Goal: Information Seeking & Learning: Find specific fact

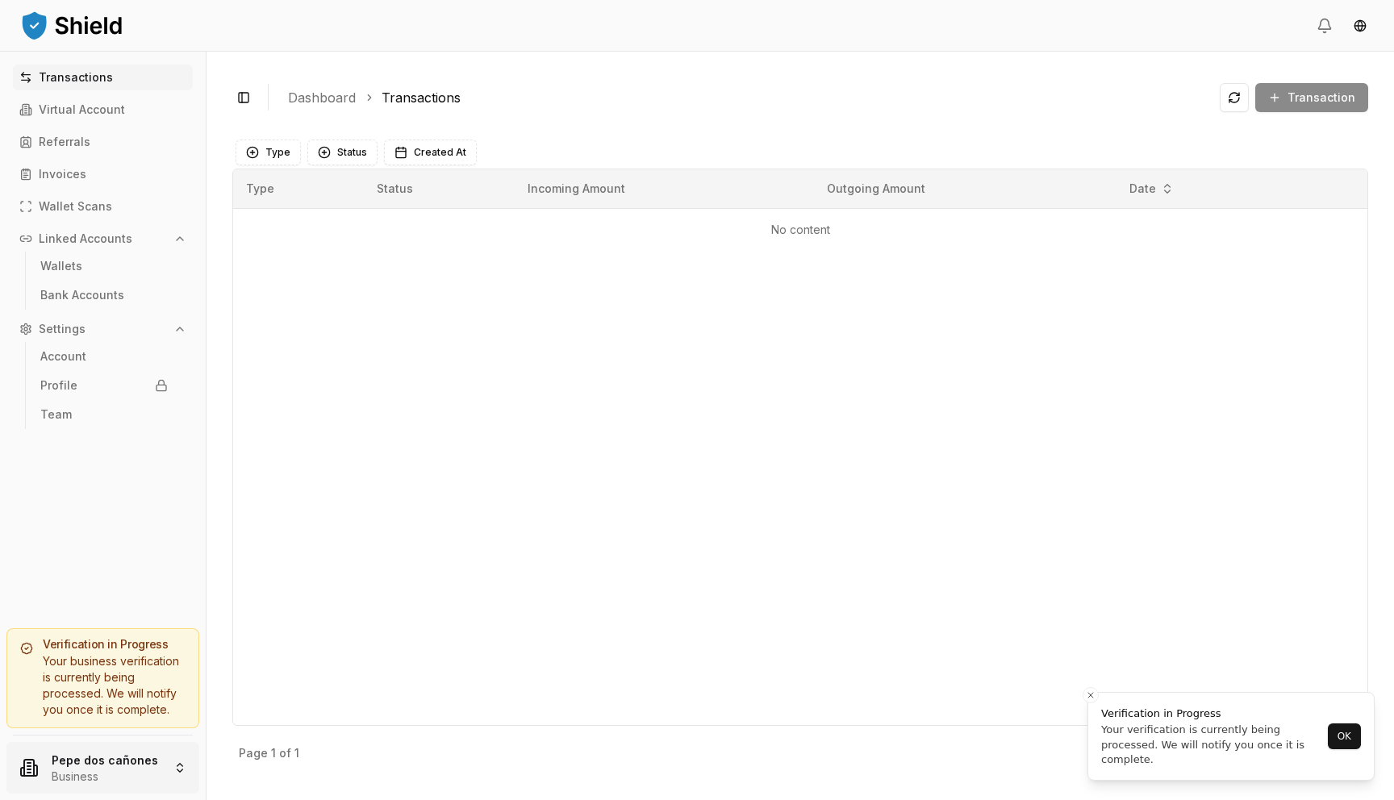
click at [110, 766] on html "Transactions Virtual Account Referrals Invoices Wallet Scans Linked Accounts Wa…" at bounding box center [697, 400] width 1394 height 800
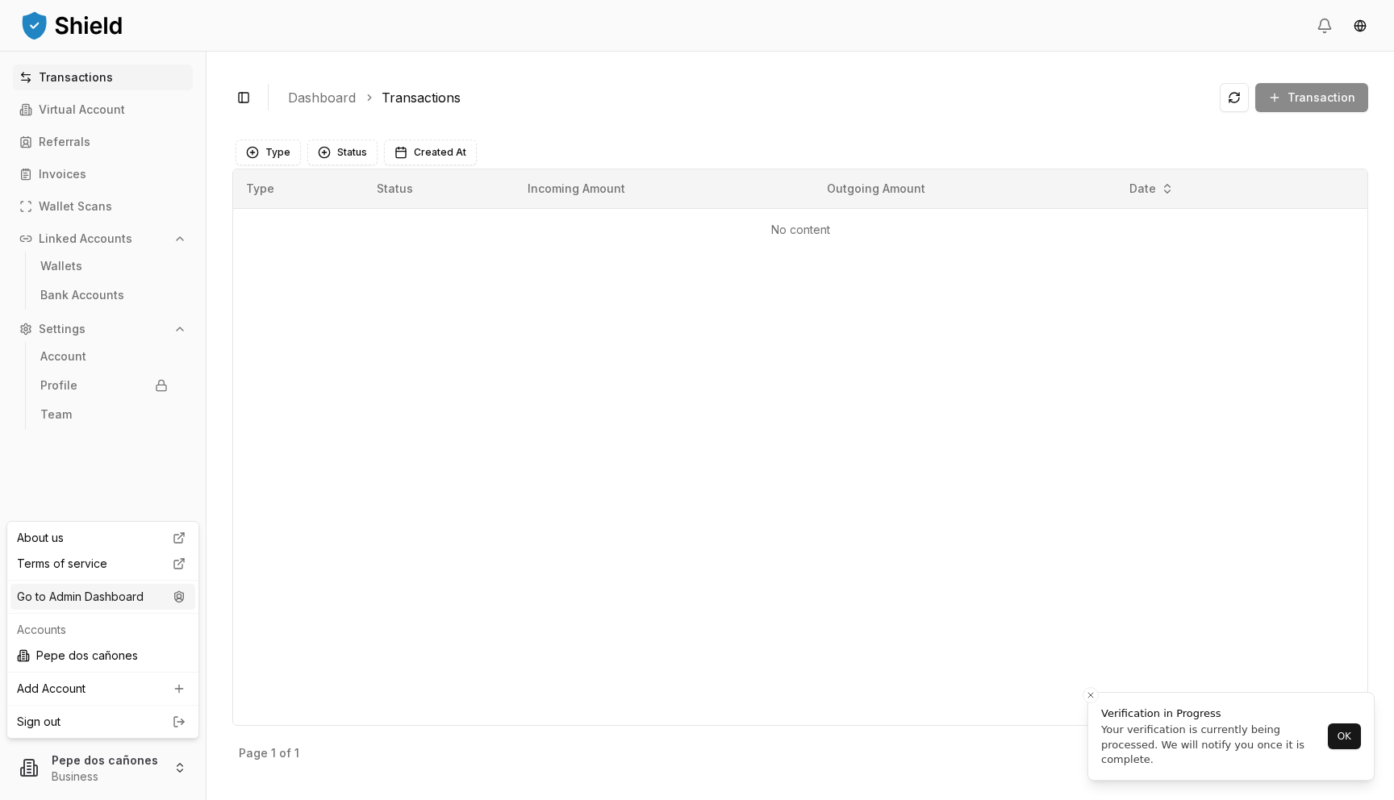
click at [106, 602] on div "Go to Admin Dashboard" at bounding box center [102, 597] width 185 height 26
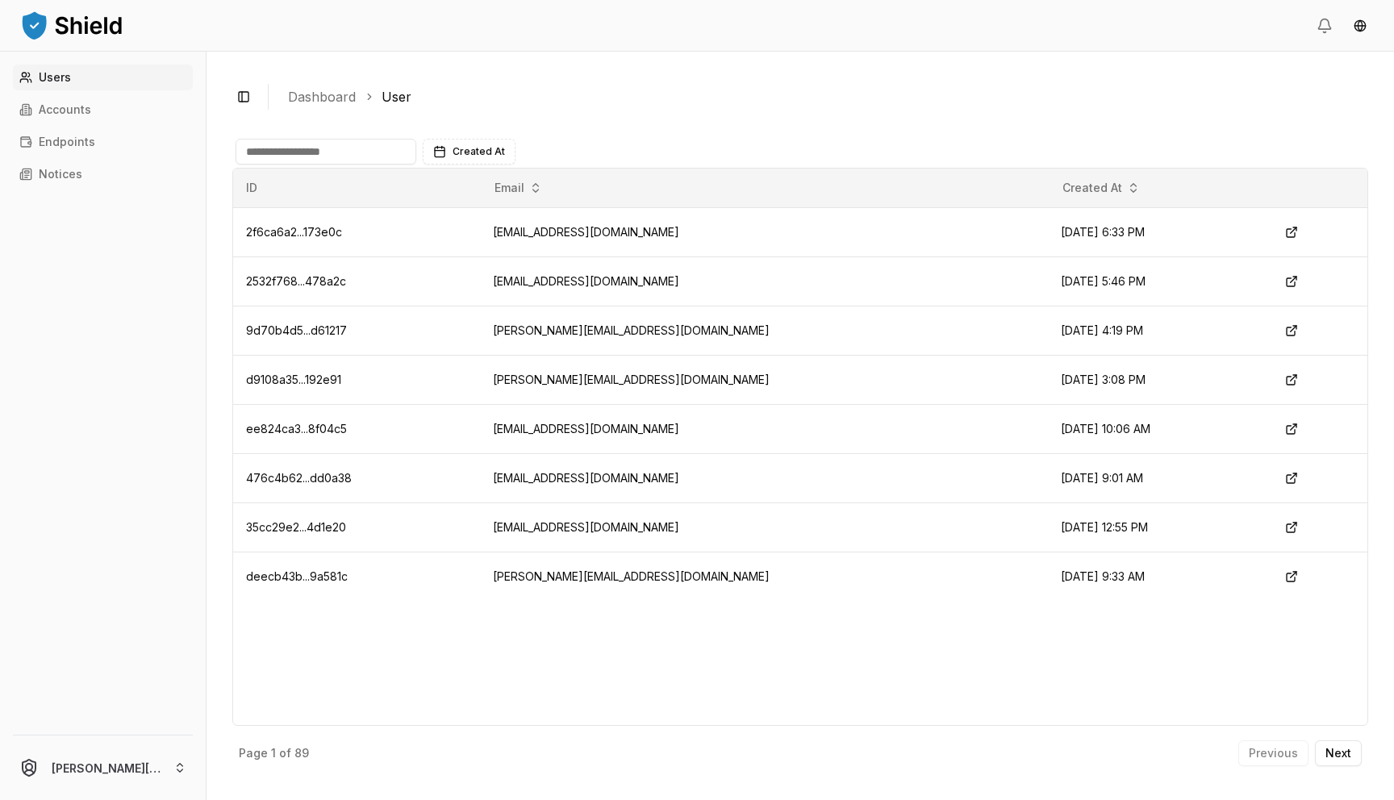
click at [294, 160] on input at bounding box center [325, 152] width 181 height 26
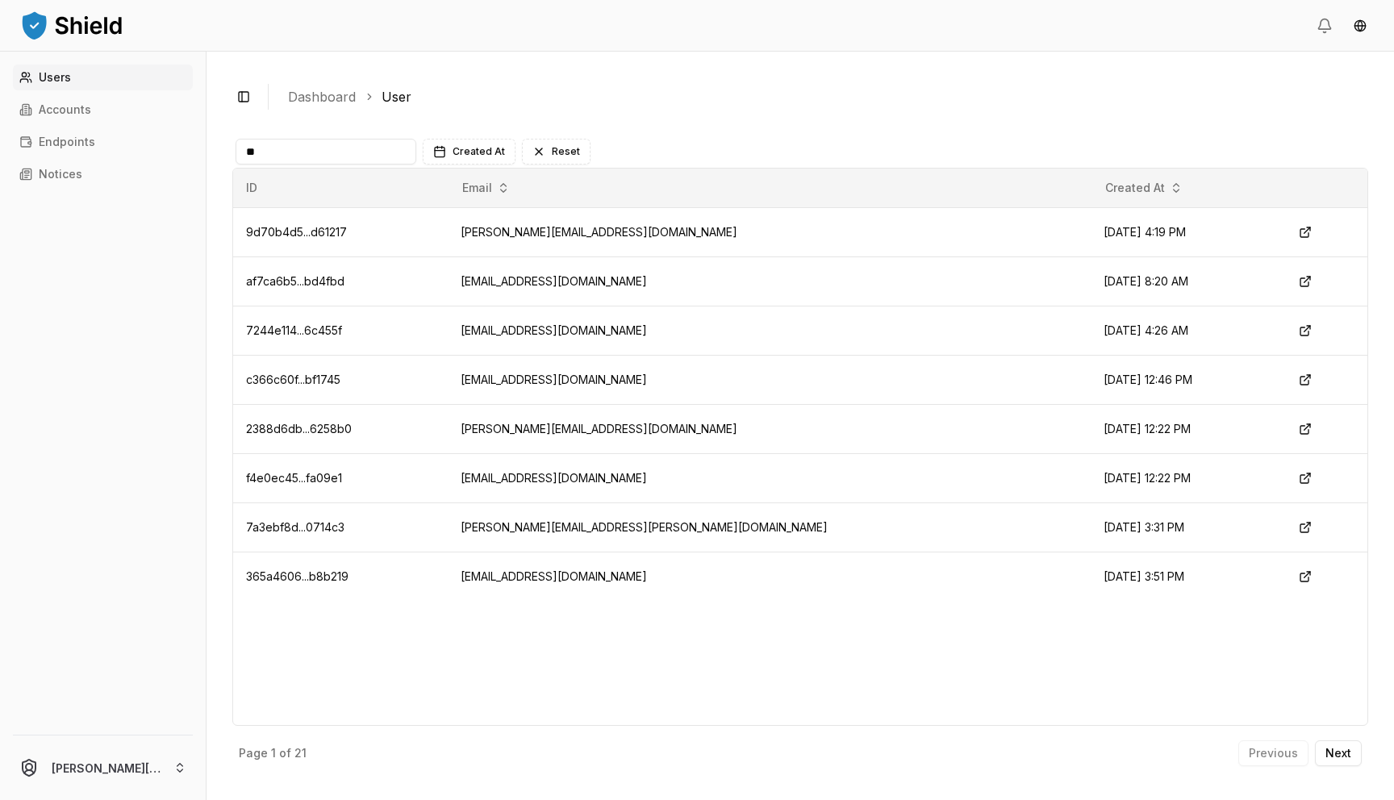
type input "*"
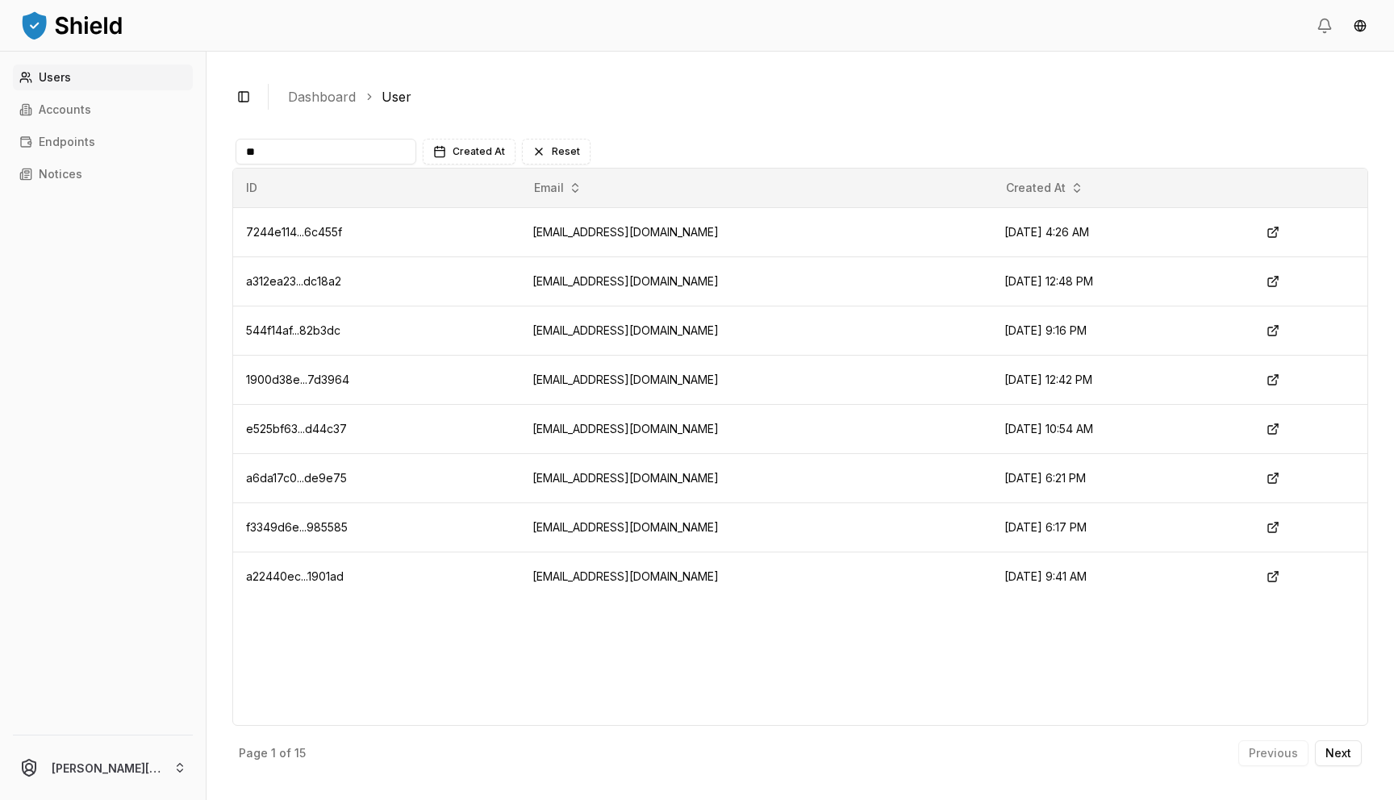
type input "*"
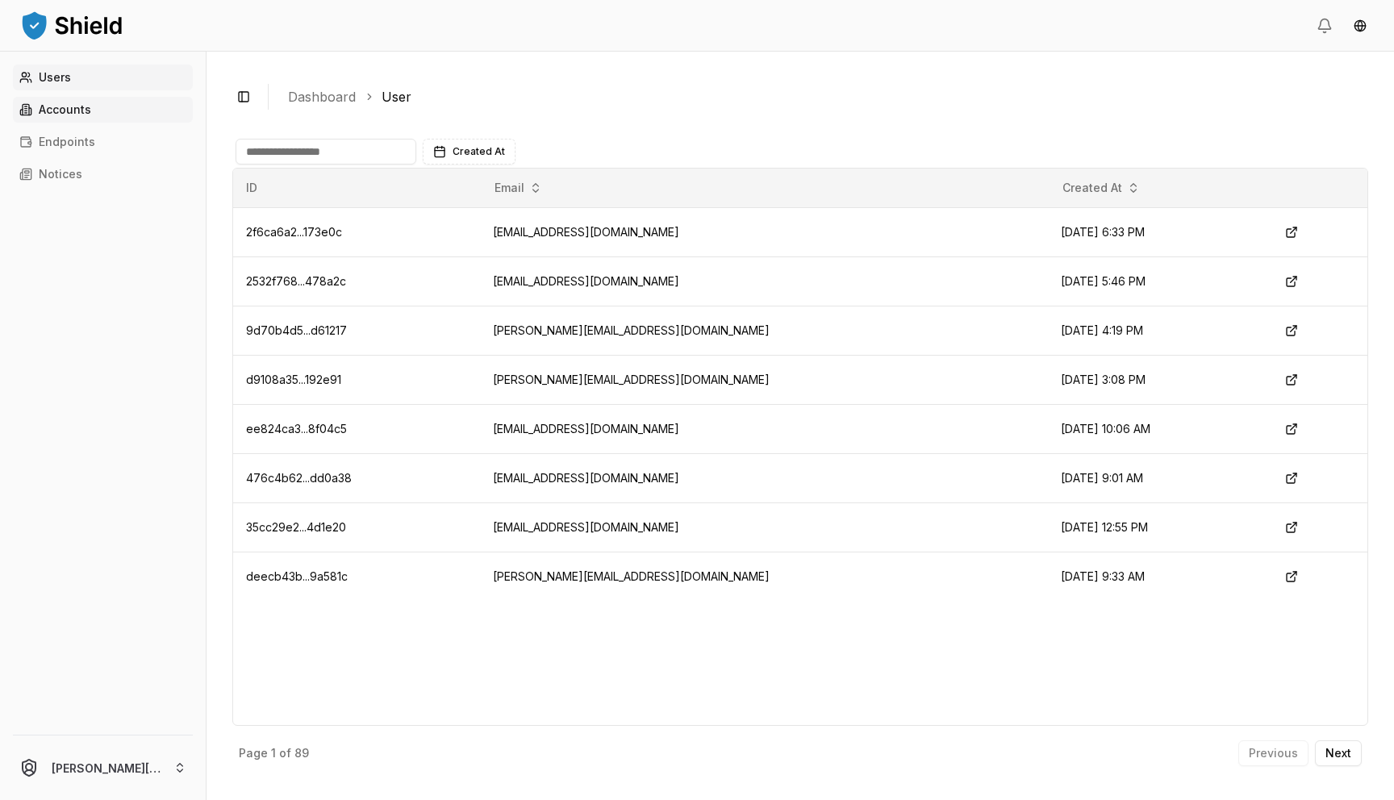
click at [88, 99] on link "Accounts" at bounding box center [103, 110] width 180 height 26
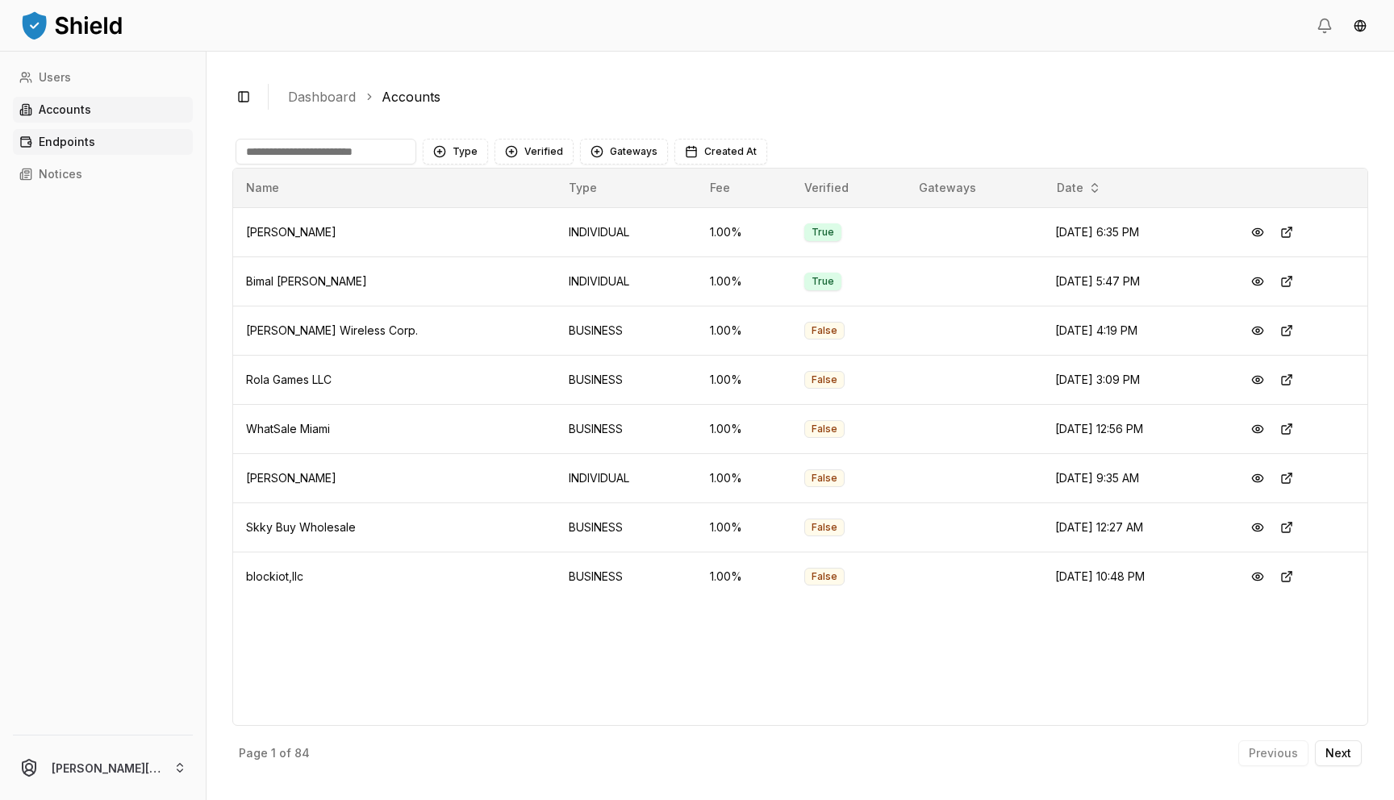
click at [115, 140] on link "Endpoints" at bounding box center [103, 142] width 180 height 26
click at [118, 114] on link "Accounts" at bounding box center [103, 110] width 180 height 26
click at [115, 88] on link "Users" at bounding box center [103, 78] width 180 height 26
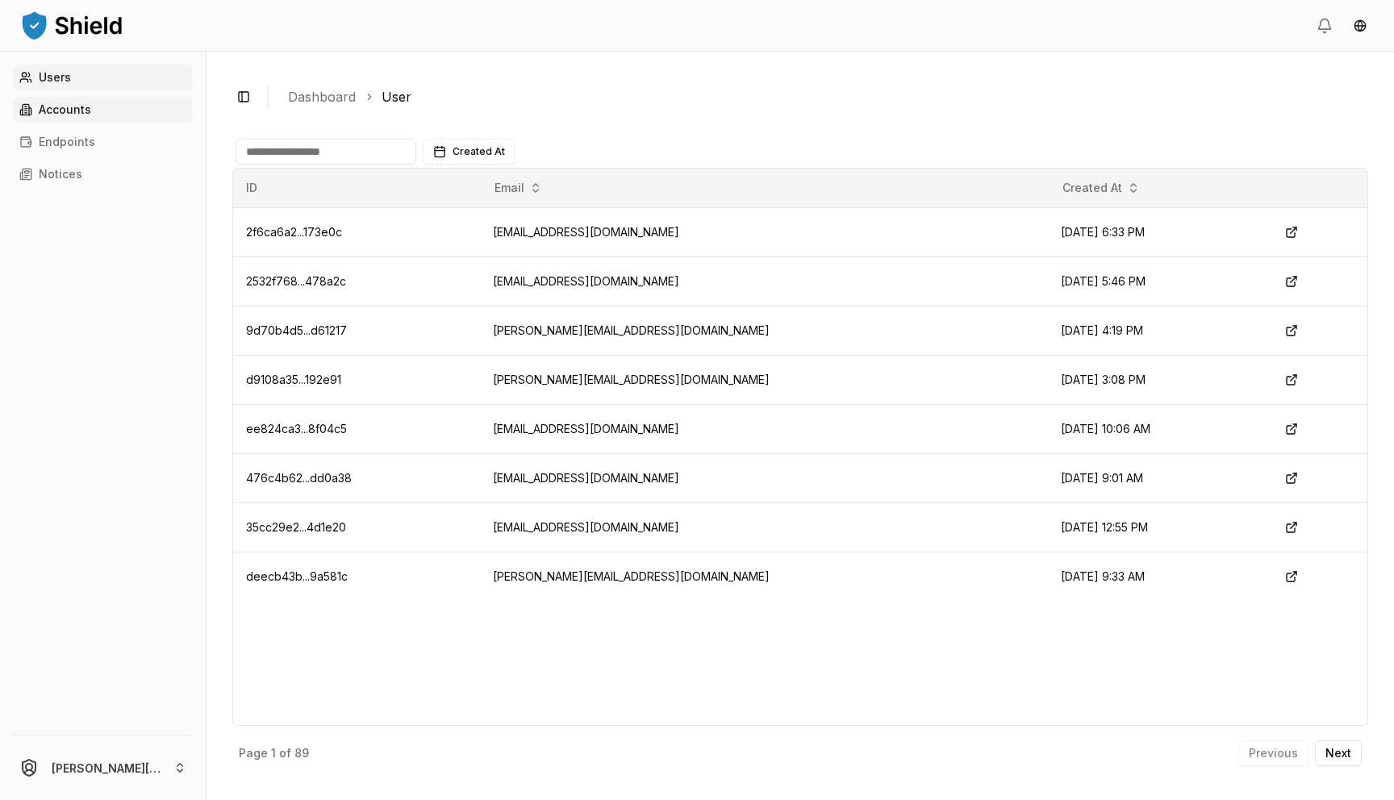
click at [120, 101] on link "Accounts" at bounding box center [103, 110] width 180 height 26
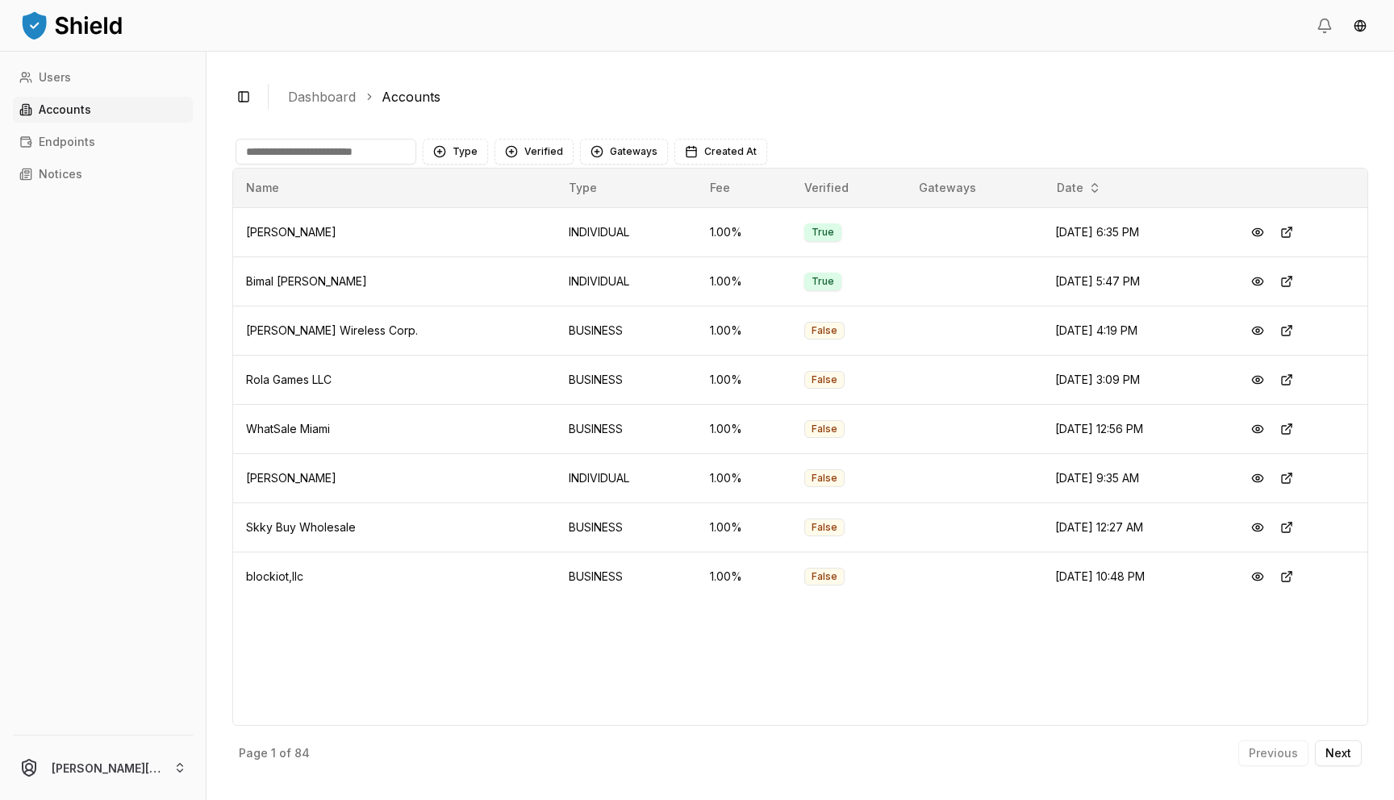
click at [281, 144] on input at bounding box center [325, 152] width 181 height 26
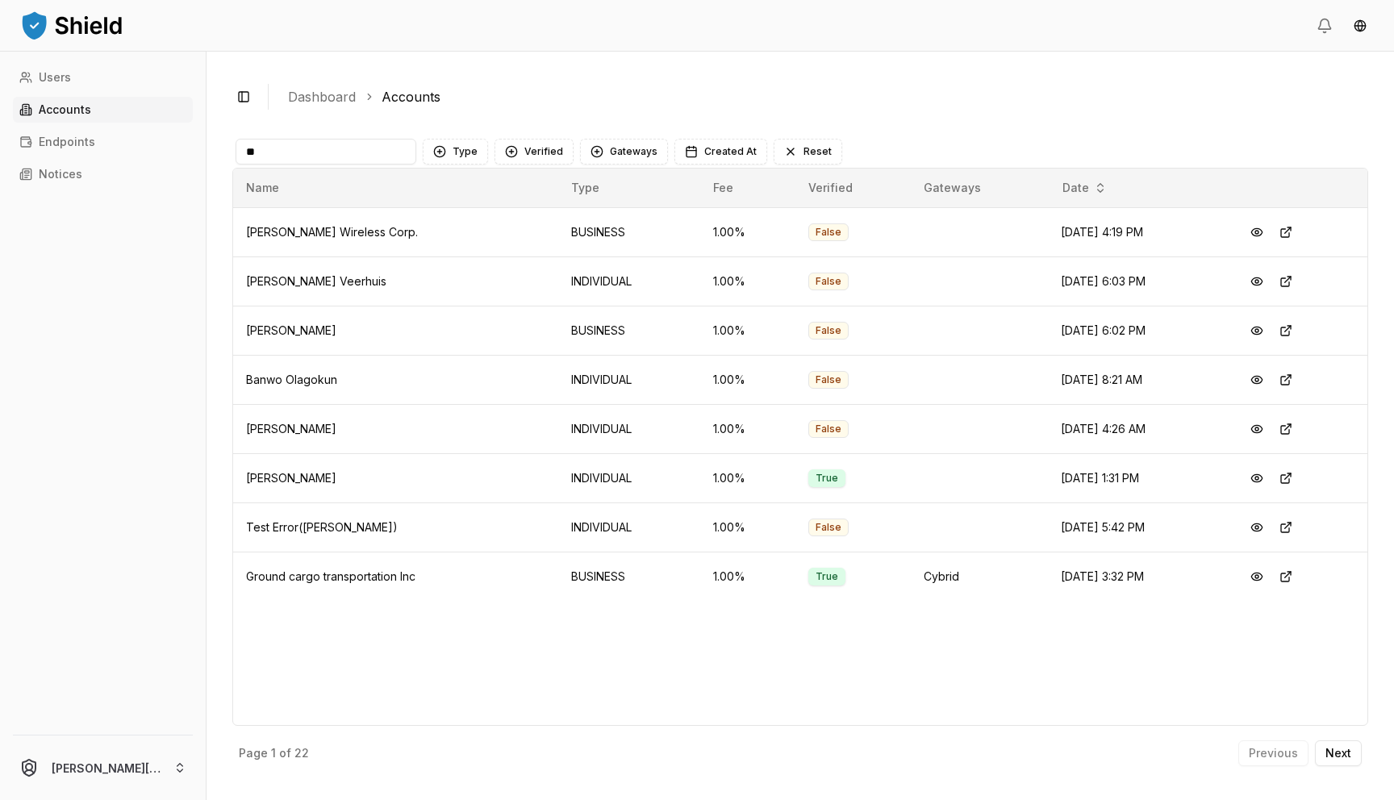
type input "*"
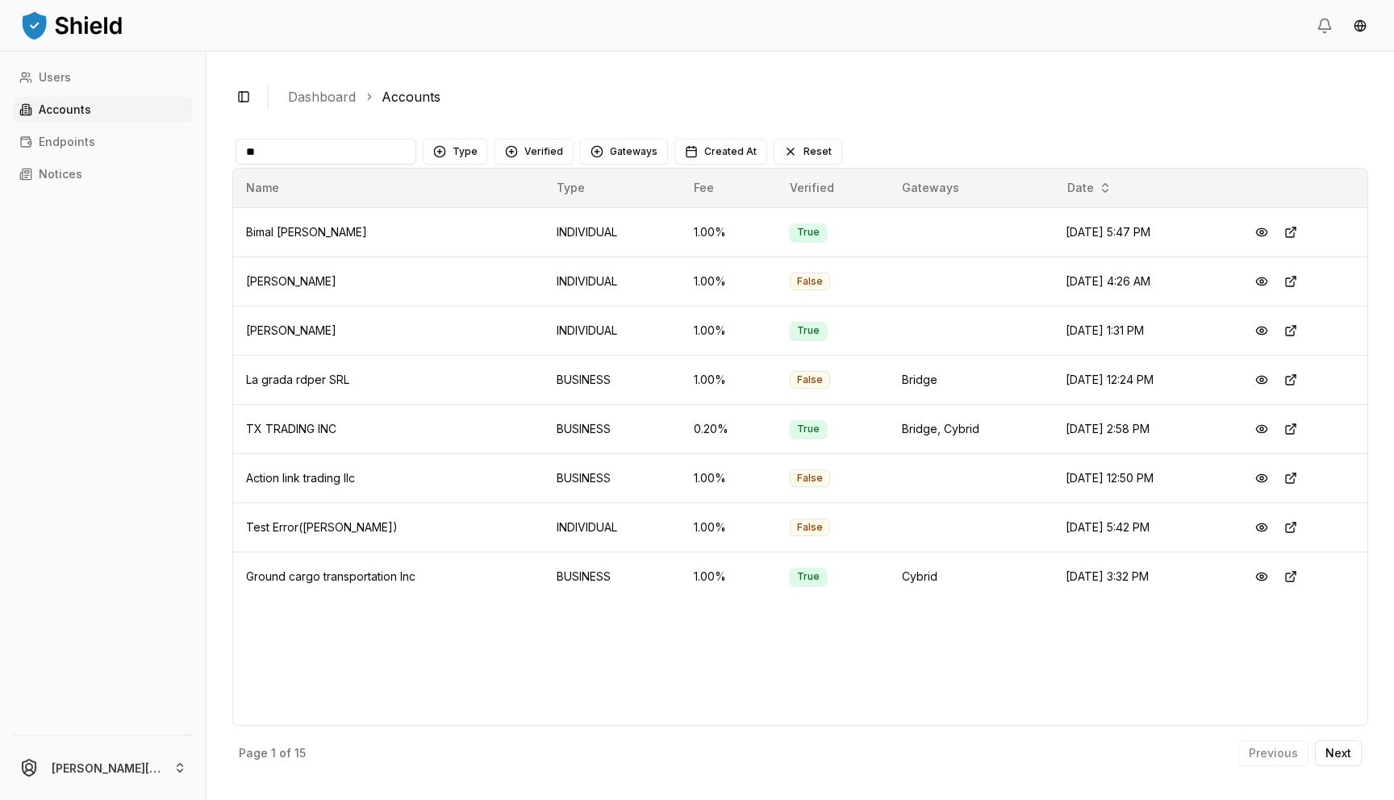
type input "*"
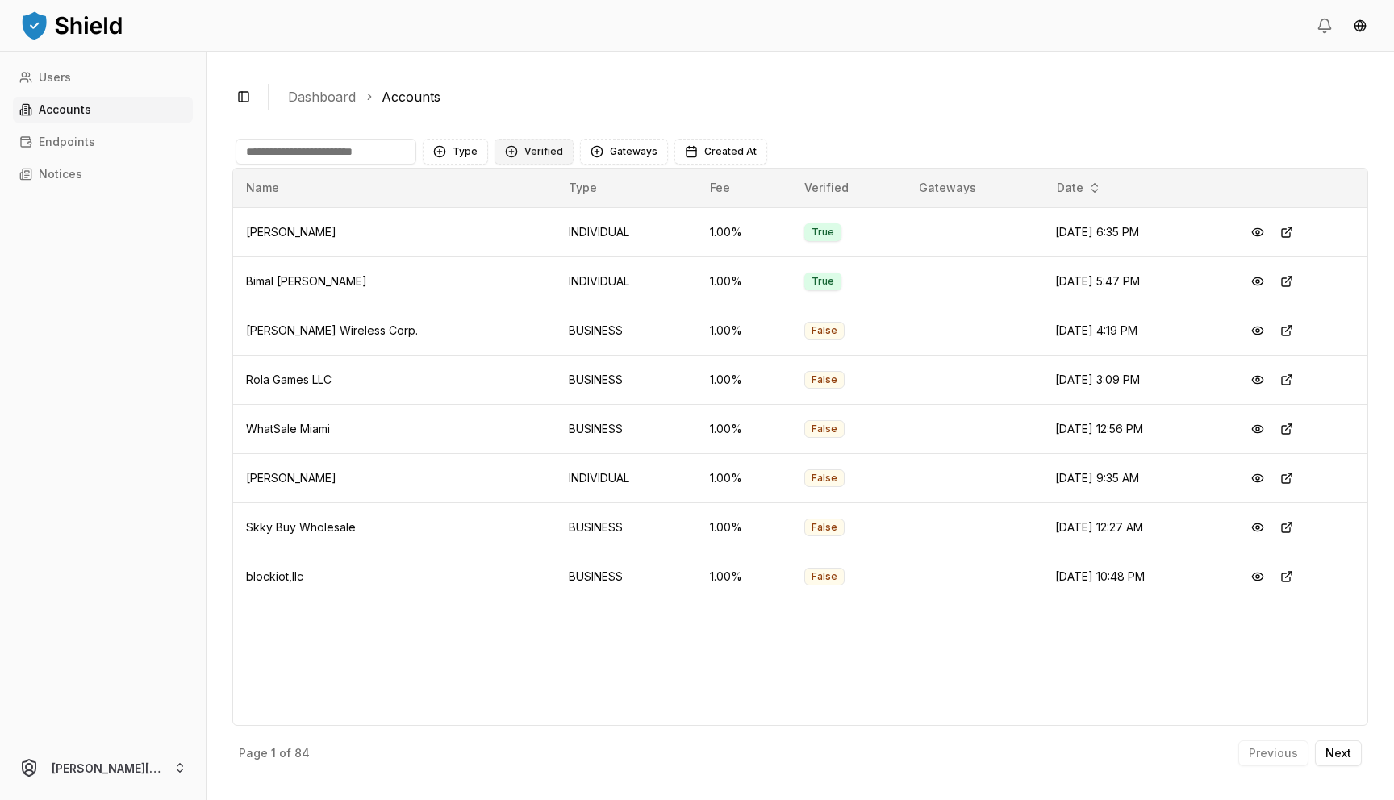
click at [533, 144] on button "Verified" at bounding box center [533, 152] width 79 height 26
click at [540, 241] on span "NOT VERIFIED" at bounding box center [561, 243] width 76 height 16
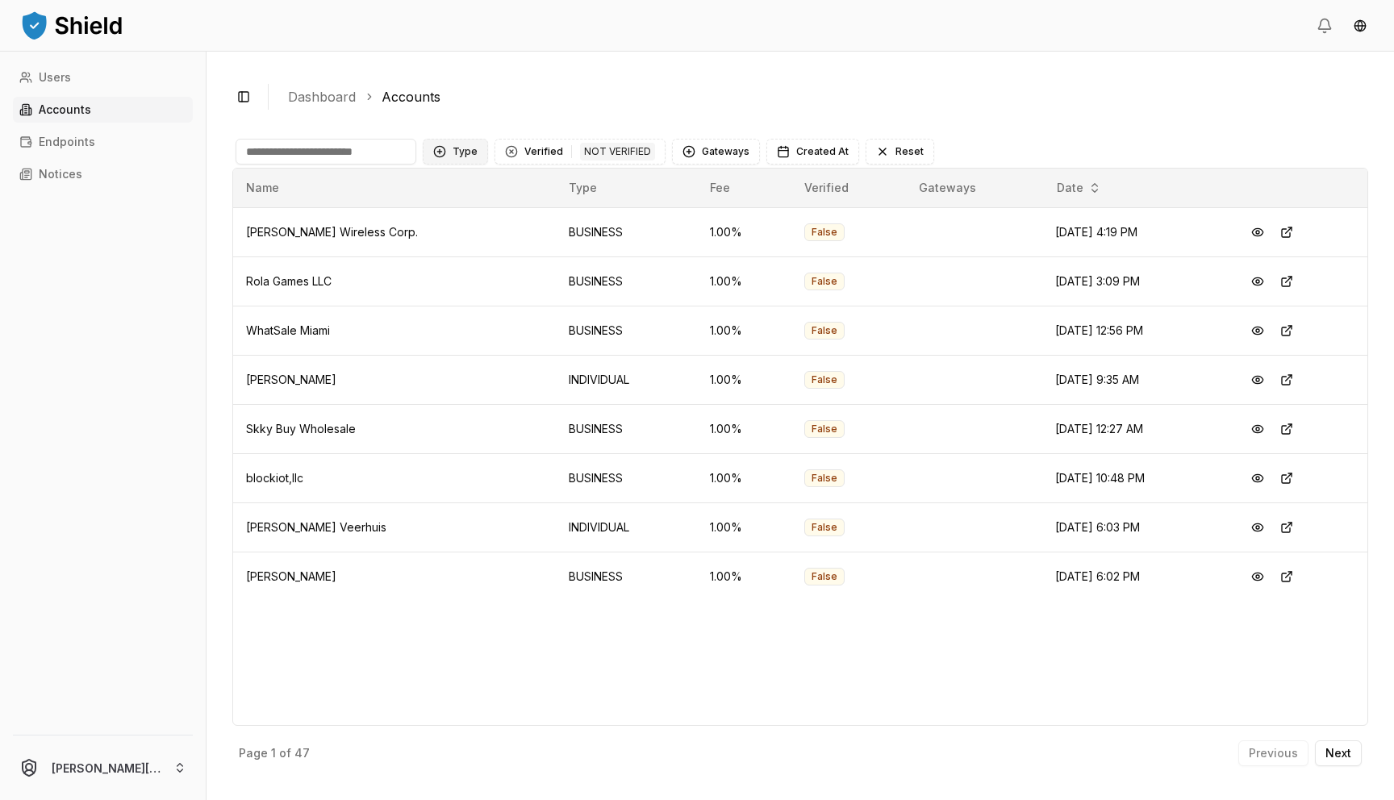
click at [473, 151] on button "Type" at bounding box center [455, 152] width 65 height 26
click at [486, 239] on span "BUSINESS" at bounding box center [479, 243] width 54 height 16
click at [1258, 279] on button at bounding box center [1256, 281] width 29 height 29
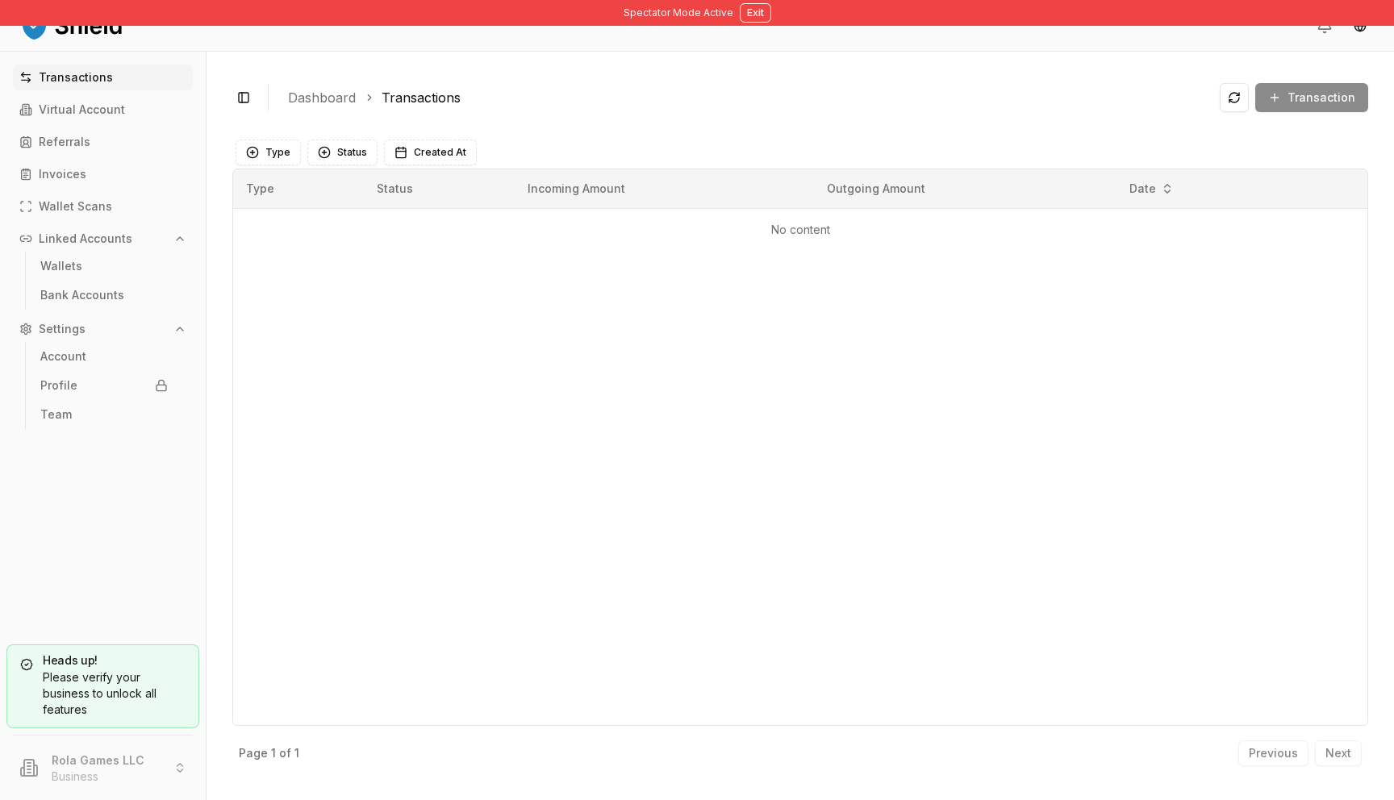
click at [760, 24] on div "Spectator Mode Active Exit" at bounding box center [697, 13] width 1394 height 26
click at [755, 11] on button "Exit" at bounding box center [755, 12] width 31 height 19
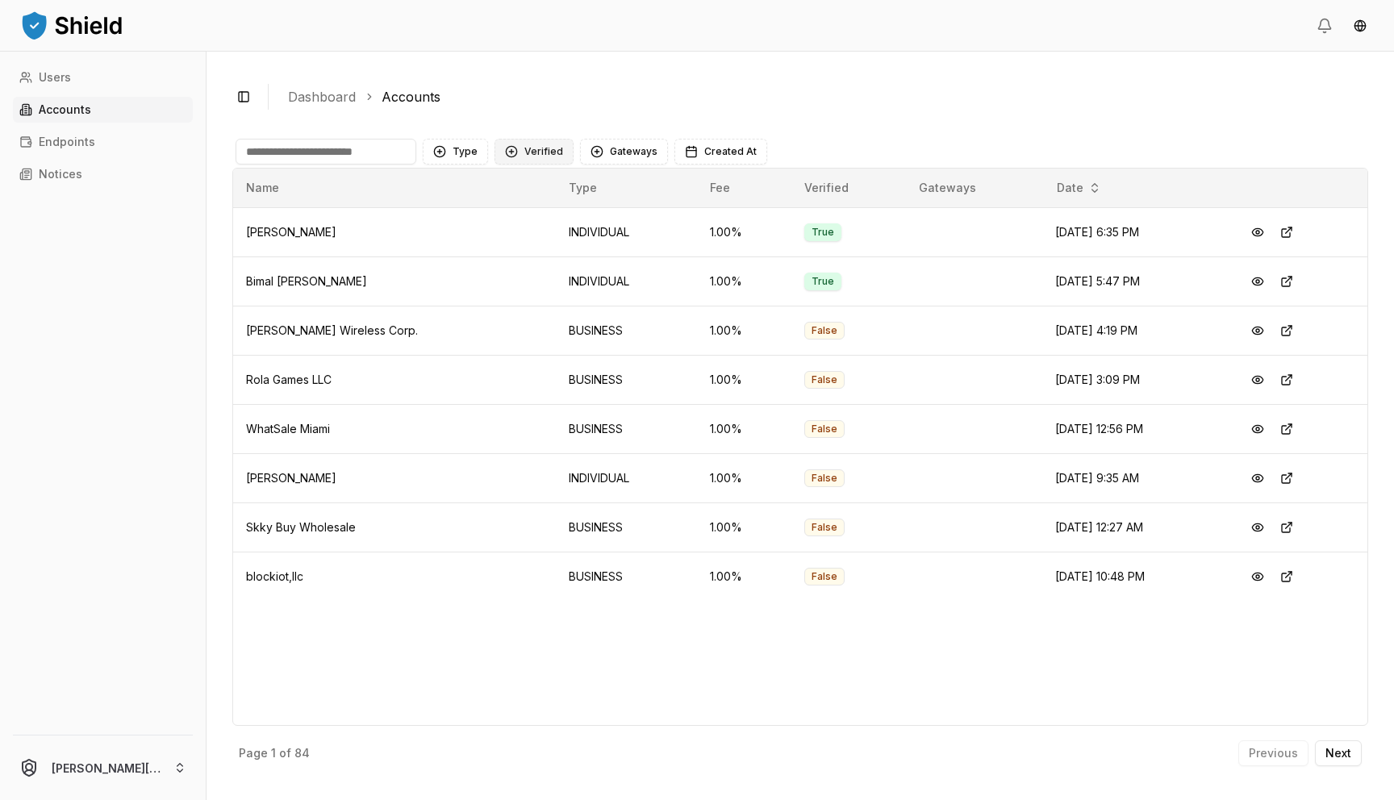
click at [535, 160] on button "Verified" at bounding box center [533, 152] width 79 height 26
click at [535, 248] on span "NOT VERIFIED" at bounding box center [561, 243] width 76 height 16
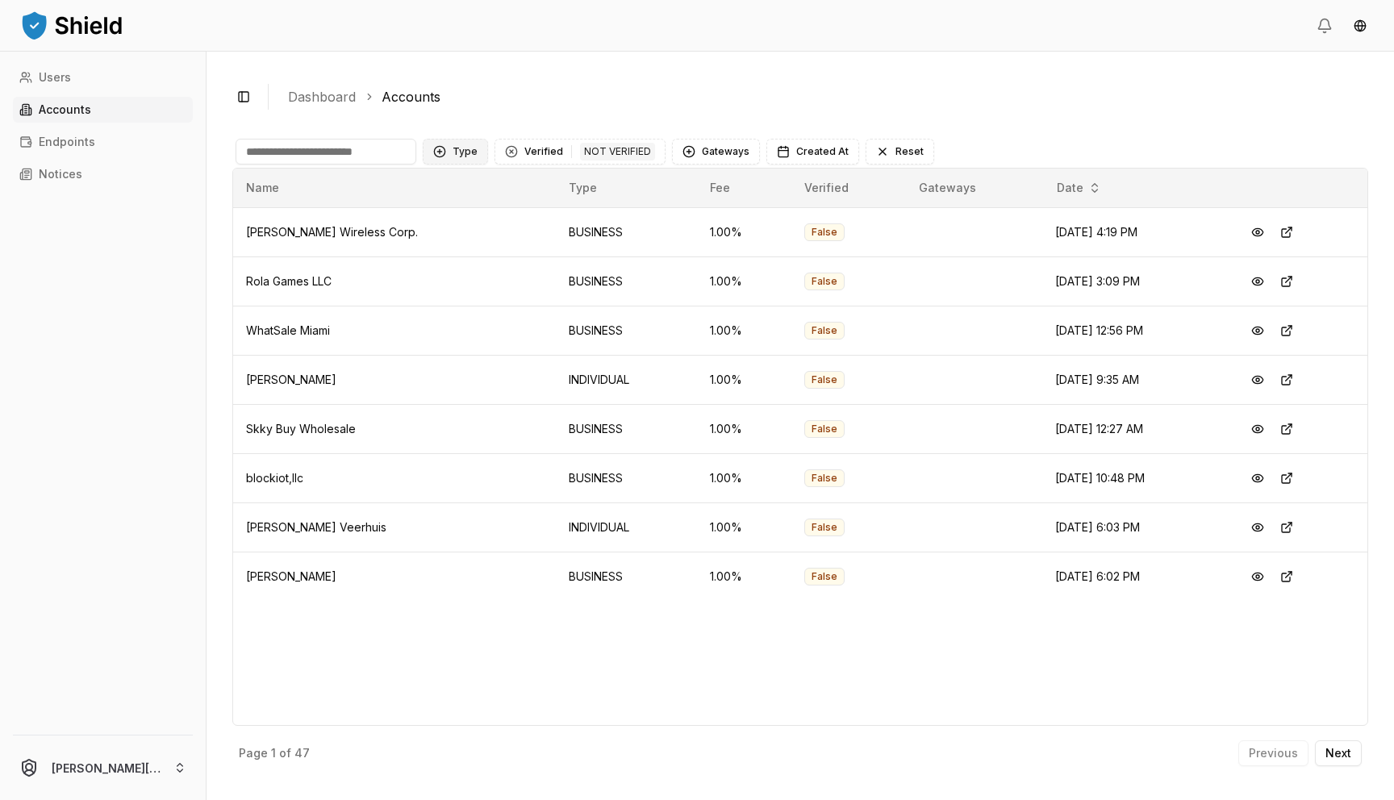
click at [456, 154] on button "Type" at bounding box center [455, 152] width 65 height 26
click at [461, 216] on span "INDIVIDUAL" at bounding box center [482, 218] width 60 height 16
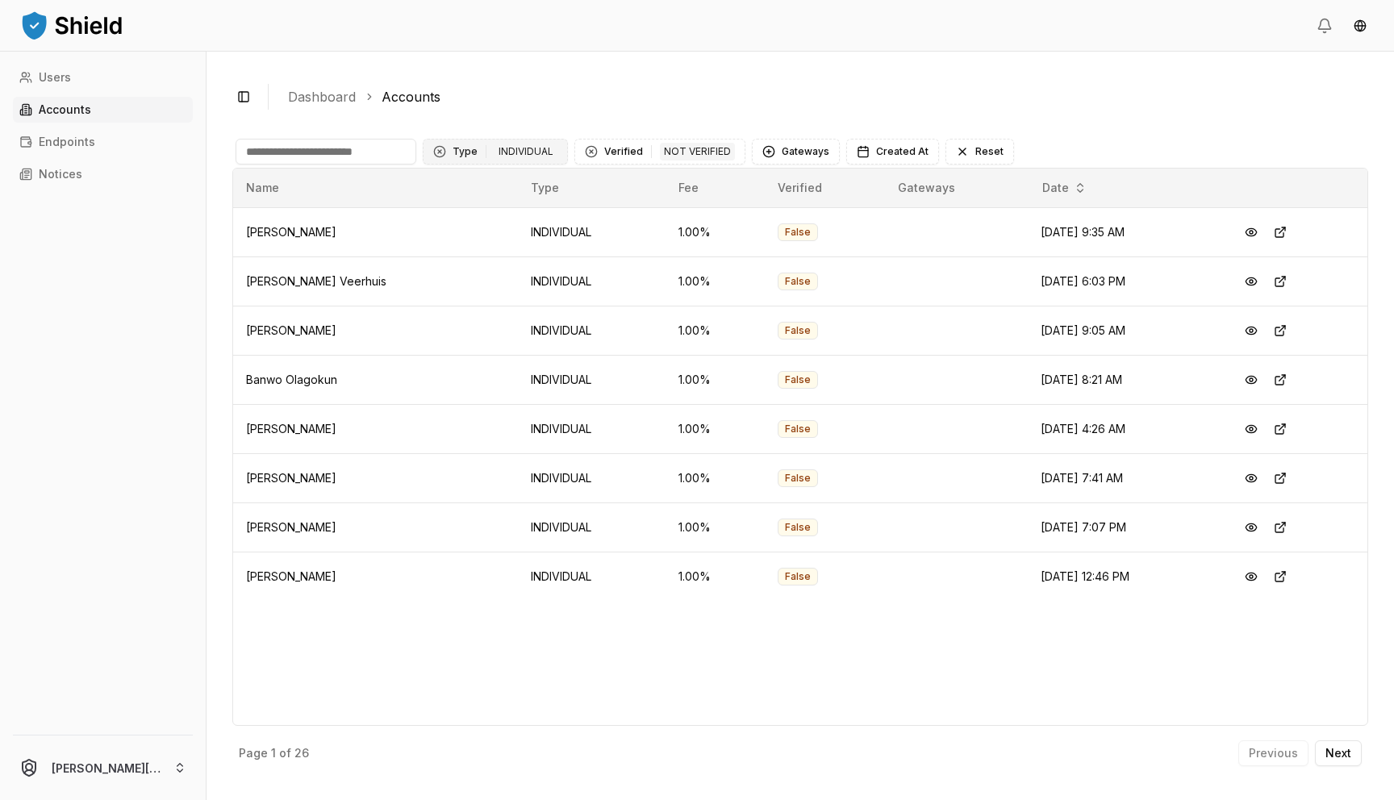
click at [518, 149] on div "INDIVIDUAL" at bounding box center [525, 152] width 63 height 18
click at [483, 239] on span "BUSINESS" at bounding box center [479, 243] width 54 height 16
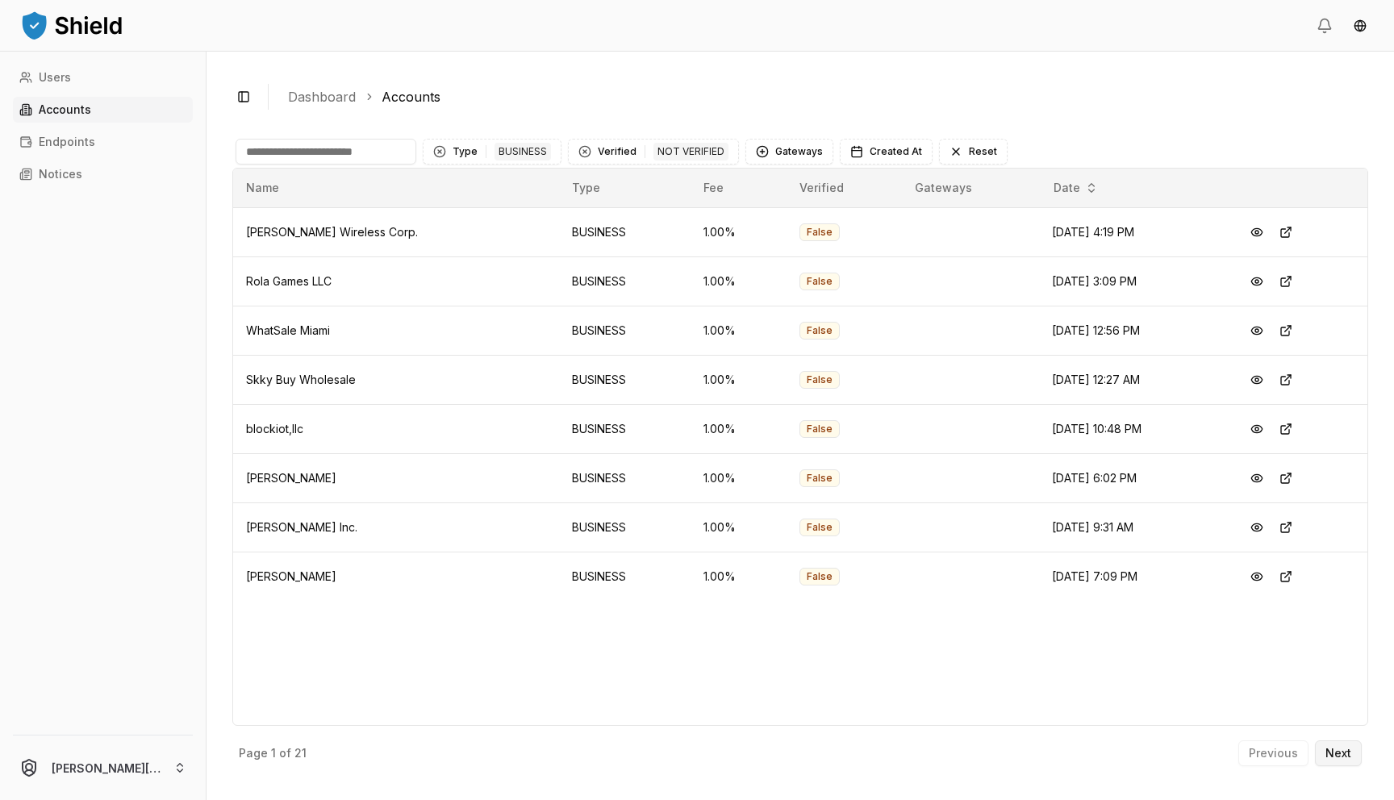
click at [1353, 752] on button "Next" at bounding box center [1338, 753] width 47 height 26
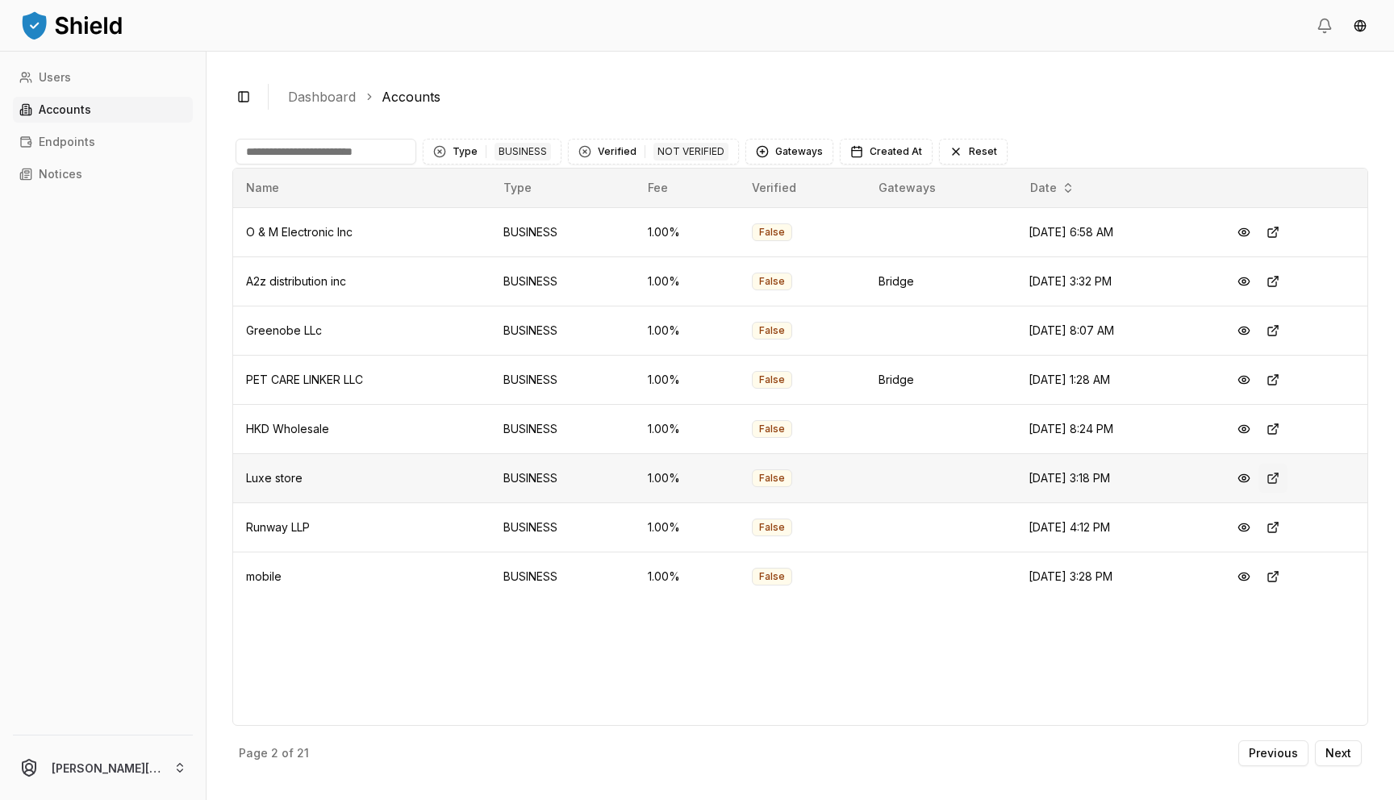
click at [1283, 479] on button at bounding box center [1272, 478] width 29 height 29
click at [1285, 333] on button at bounding box center [1272, 330] width 29 height 29
click at [1278, 283] on button at bounding box center [1272, 281] width 29 height 29
click at [1285, 234] on button at bounding box center [1272, 232] width 29 height 29
click at [1261, 758] on p "Previous" at bounding box center [1272, 753] width 49 height 11
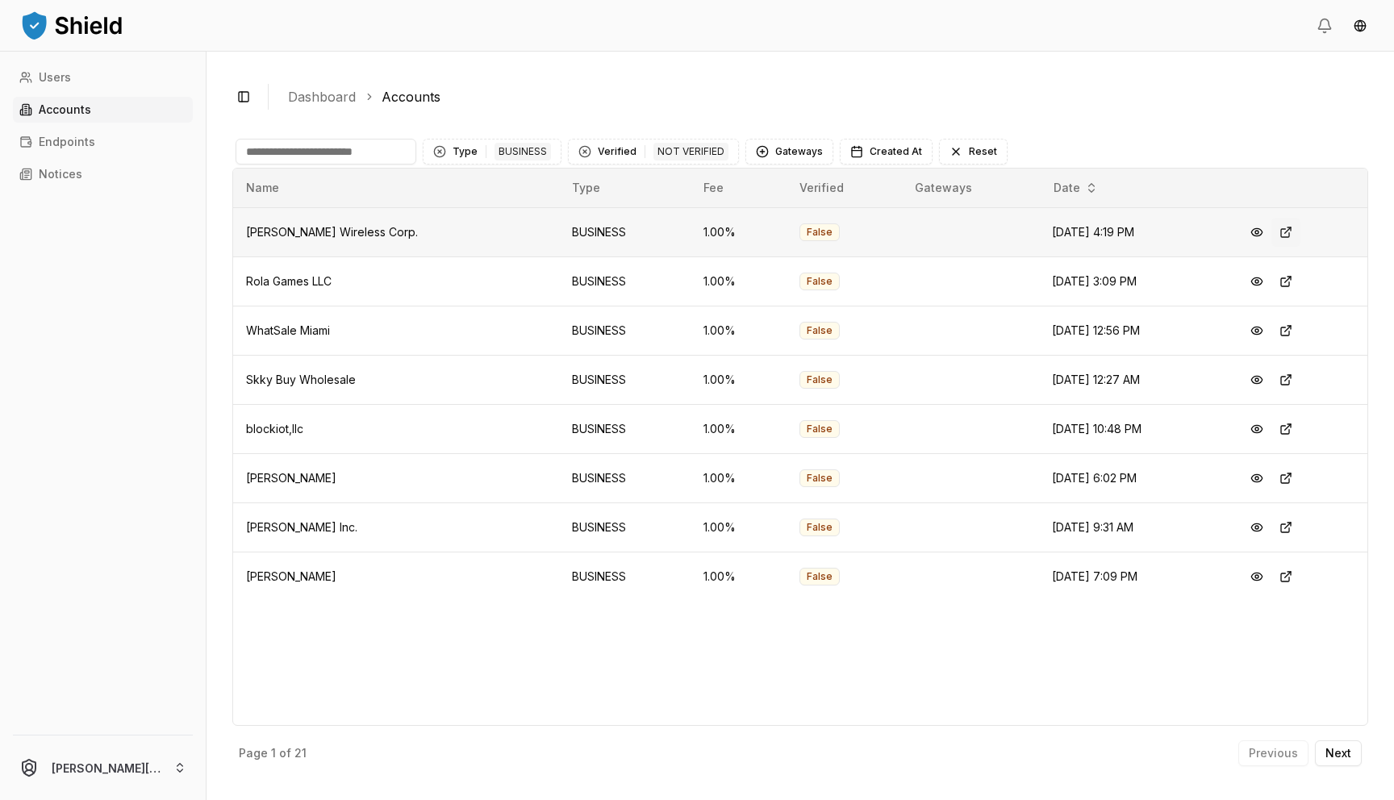
click at [1282, 231] on button at bounding box center [1285, 232] width 29 height 29
click at [1300, 281] on button at bounding box center [1285, 281] width 29 height 29
click at [1281, 332] on button at bounding box center [1285, 330] width 29 height 29
click at [1285, 377] on button at bounding box center [1285, 379] width 29 height 29
click at [1281, 432] on button at bounding box center [1285, 429] width 29 height 29
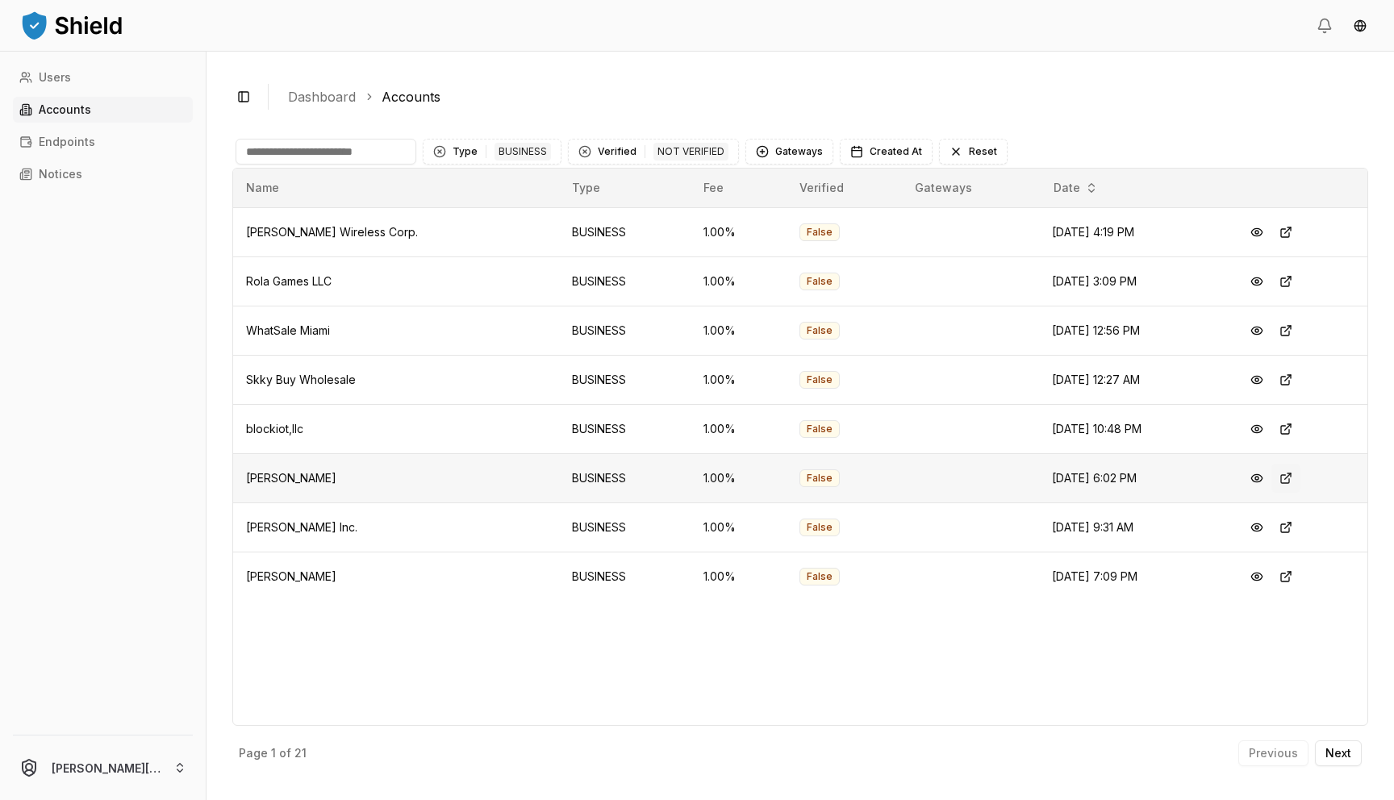
click at [1290, 481] on button at bounding box center [1285, 478] width 29 height 29
click at [85, 145] on p "Endpoints" at bounding box center [67, 141] width 56 height 11
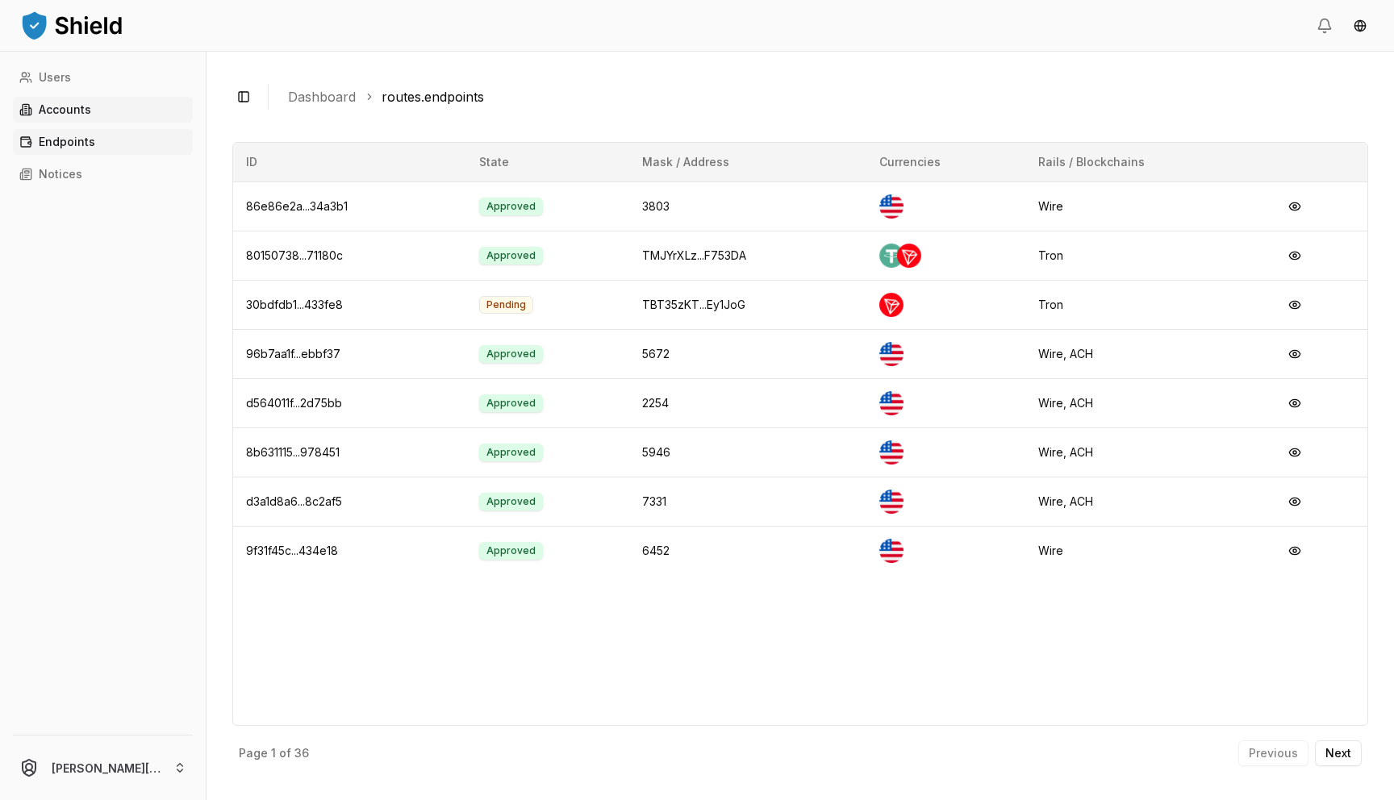
click at [97, 109] on link "Accounts" at bounding box center [103, 110] width 180 height 26
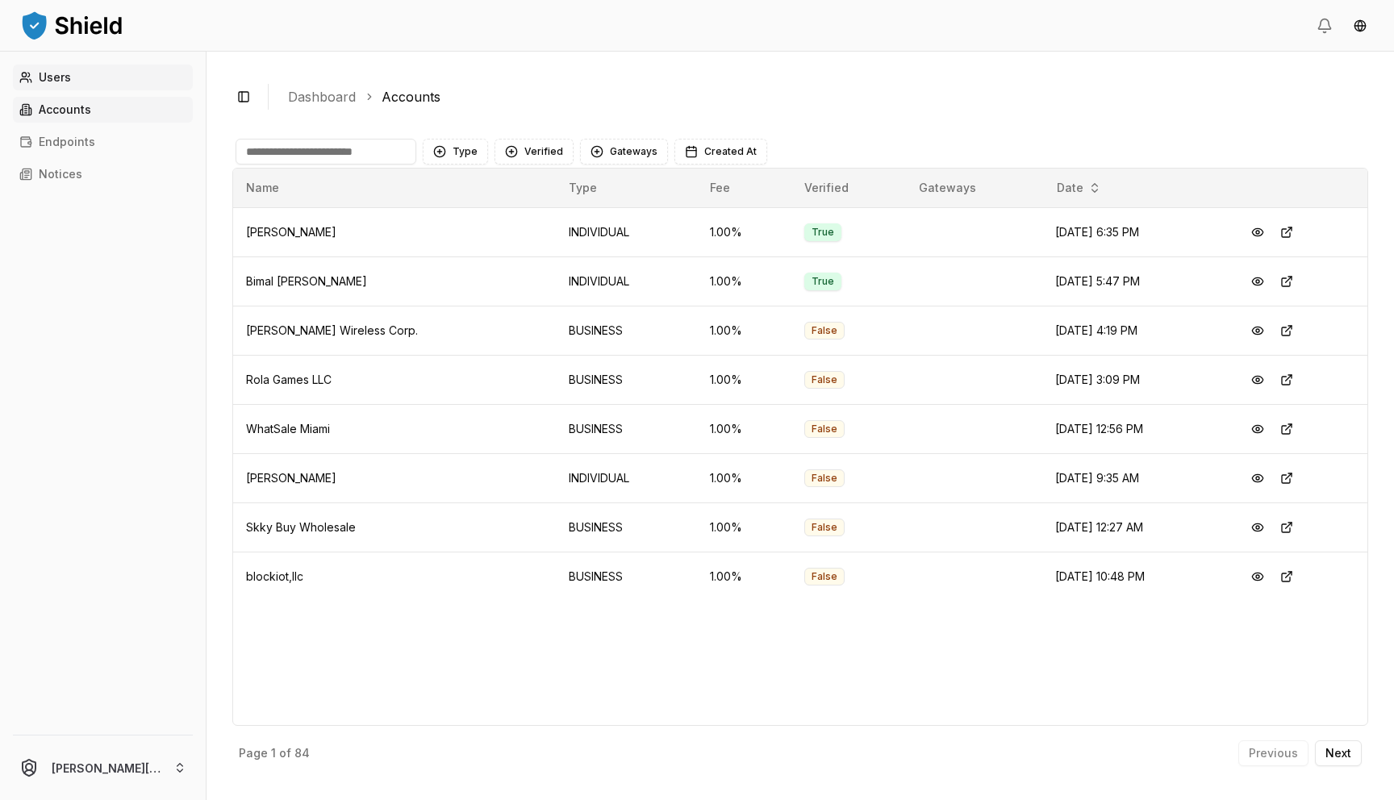
click at [85, 72] on link "Users" at bounding box center [103, 78] width 180 height 26
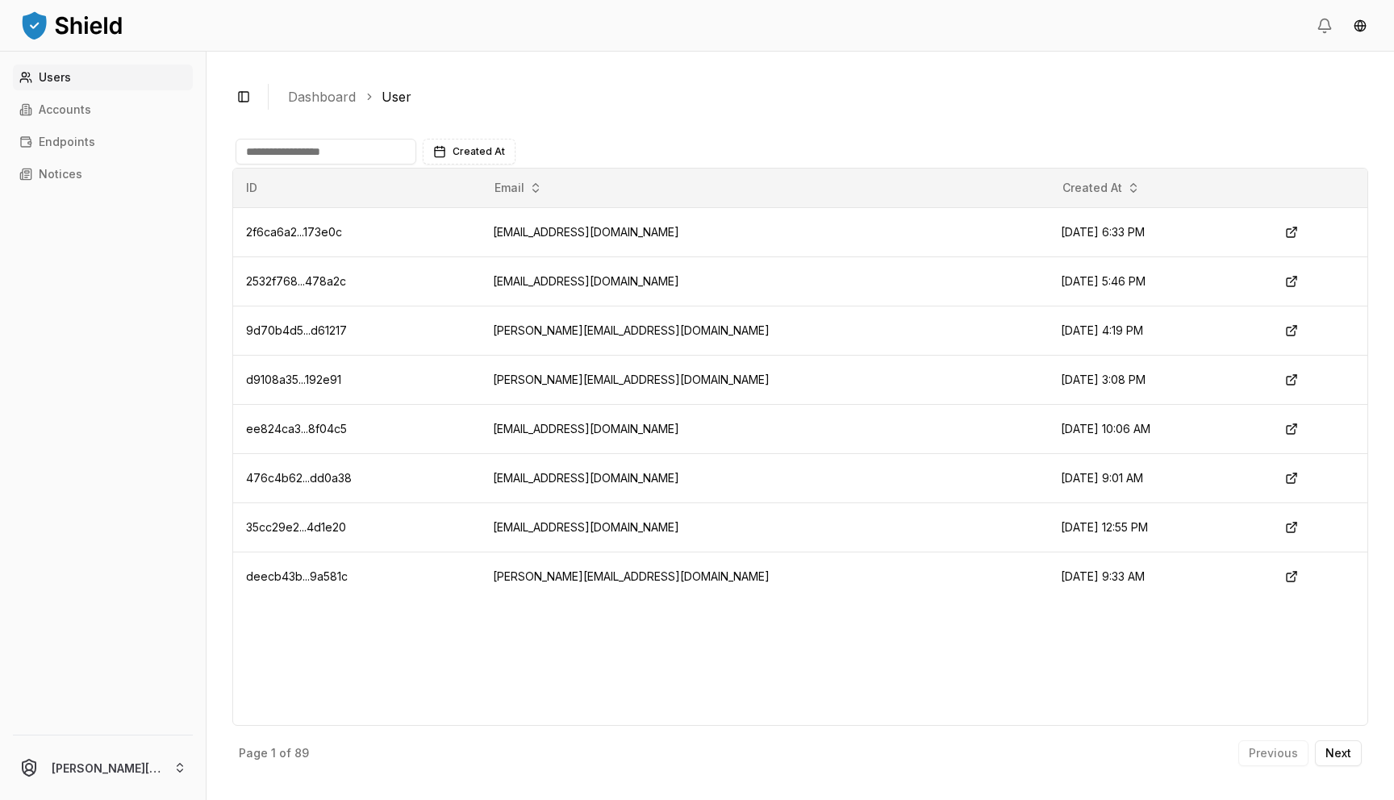
click at [272, 156] on input at bounding box center [325, 152] width 181 height 26
paste input "**********"
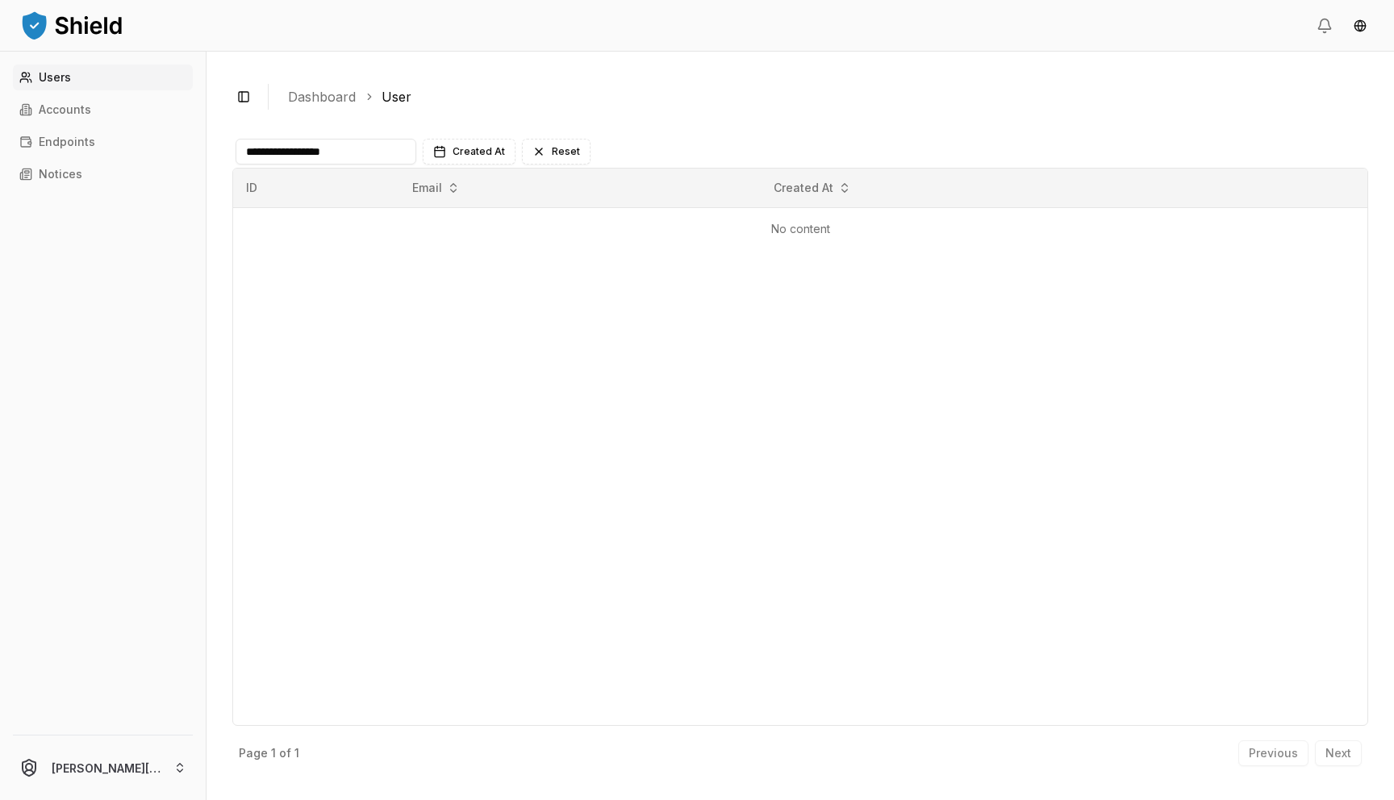
drag, startPoint x: 281, startPoint y: 152, endPoint x: 390, endPoint y: 166, distance: 110.5
click at [390, 166] on div "**********" at bounding box center [799, 151] width 1135 height 32
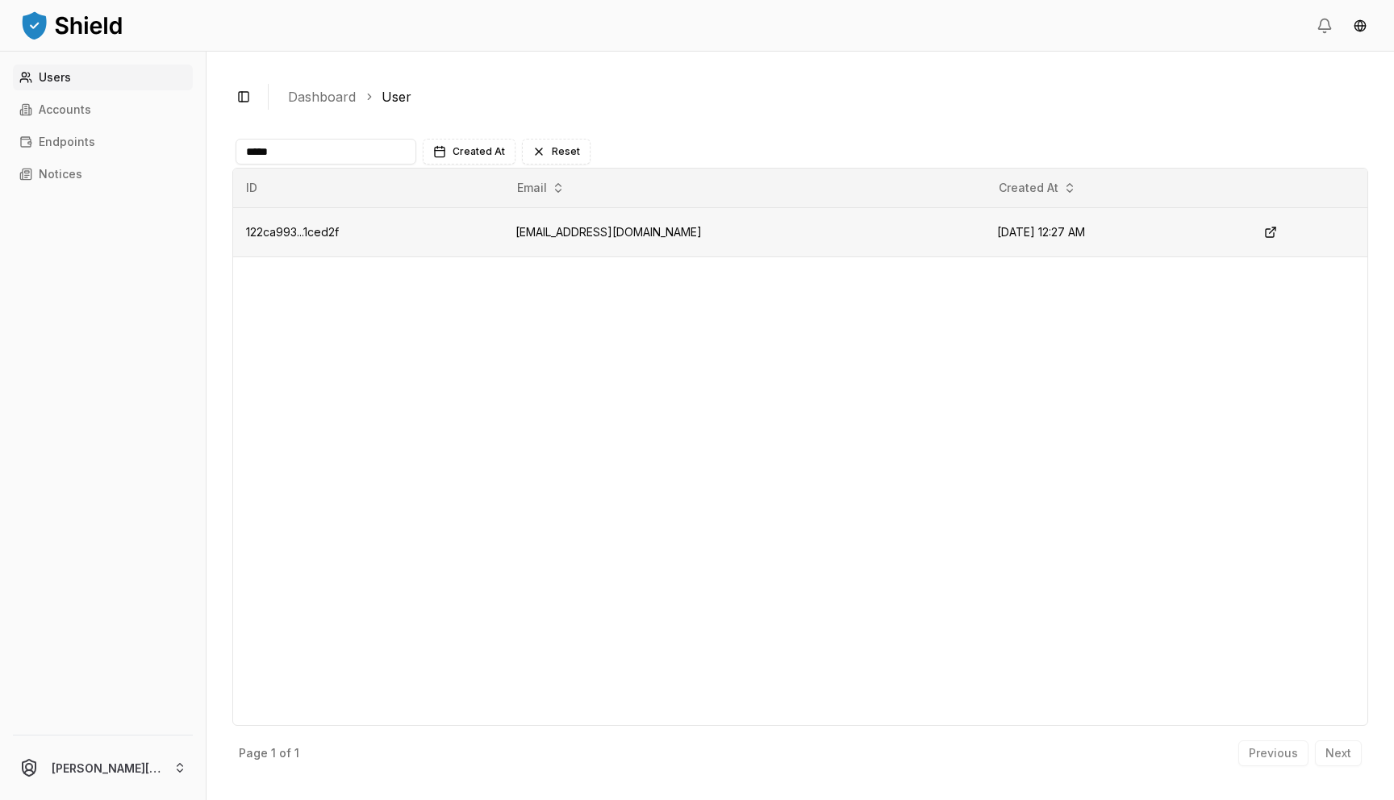
click at [551, 234] on td "skkybuy@gmail.com" at bounding box center [742, 231] width 481 height 49
click at [570, 223] on td "skkybuy@gmail.com" at bounding box center [742, 231] width 481 height 49
click at [566, 228] on td "skkybuy@gmail.com" at bounding box center [742, 231] width 481 height 49
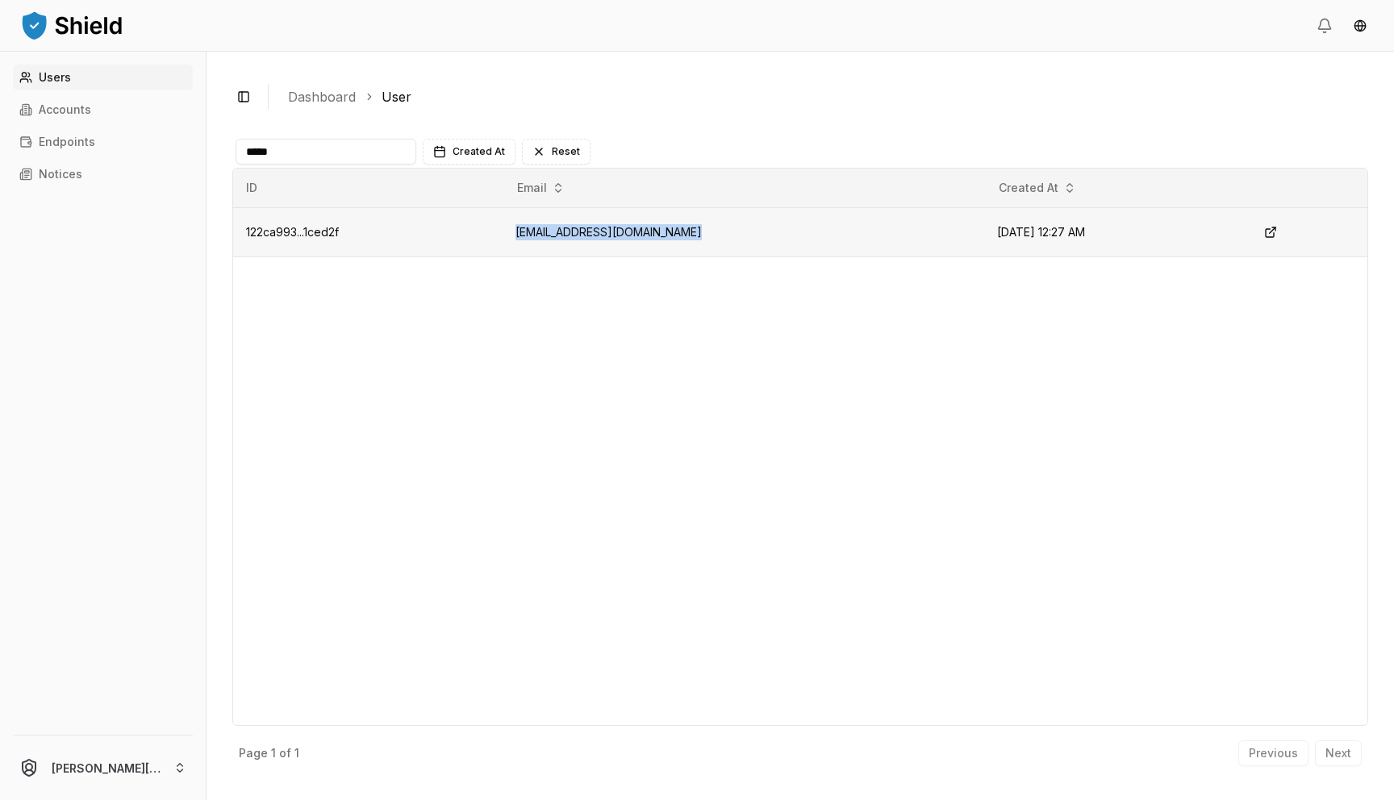
copy td "skkybuy@gmail.com"
click at [397, 157] on input "****" at bounding box center [325, 152] width 181 height 26
type input "*****"
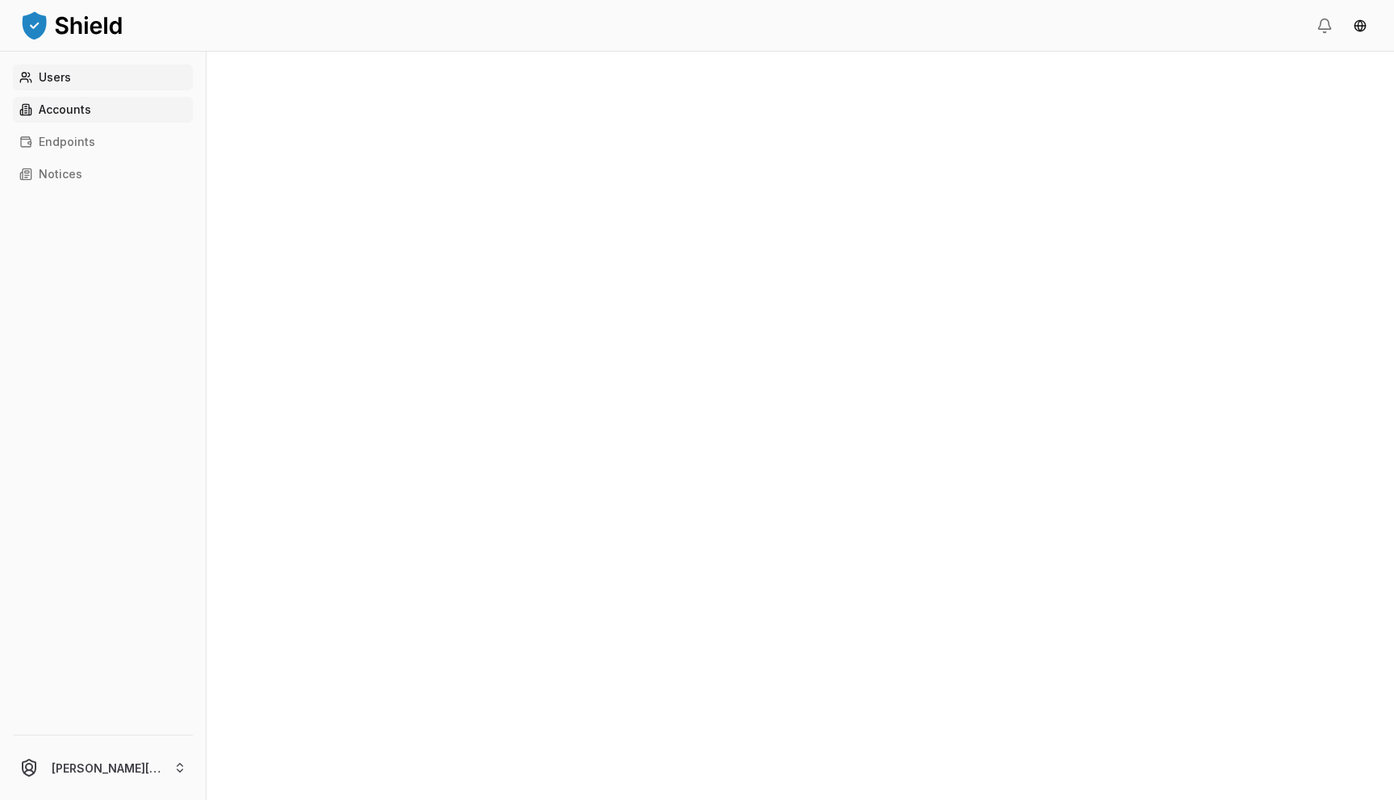
click at [88, 105] on p "Accounts" at bounding box center [65, 109] width 52 height 11
